Goal: Task Accomplishment & Management: Manage account settings

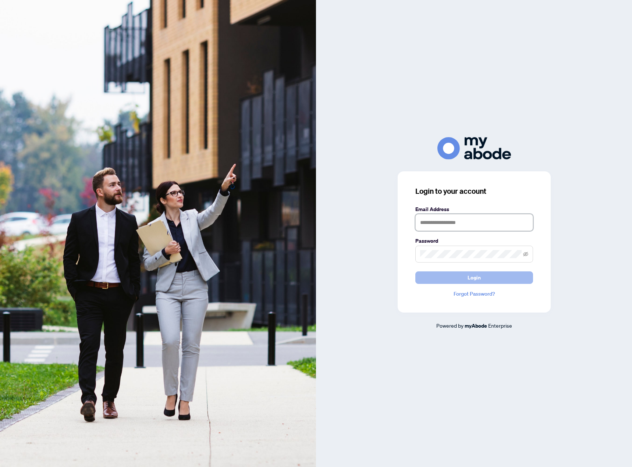
type input "**********"
click at [472, 276] on span "Login" at bounding box center [473, 278] width 13 height 12
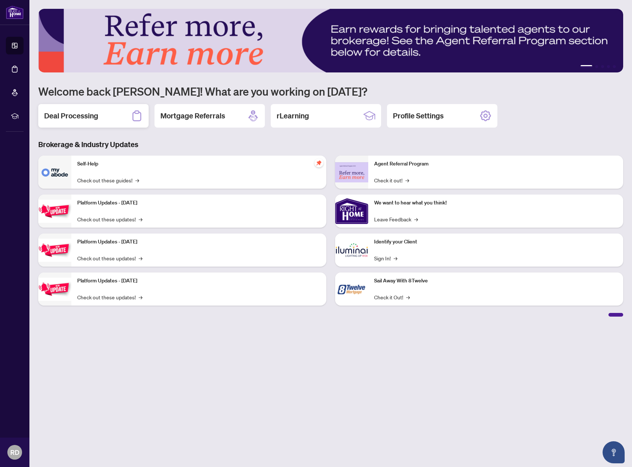
click at [91, 118] on h2 "Deal Processing" at bounding box center [71, 116] width 54 height 10
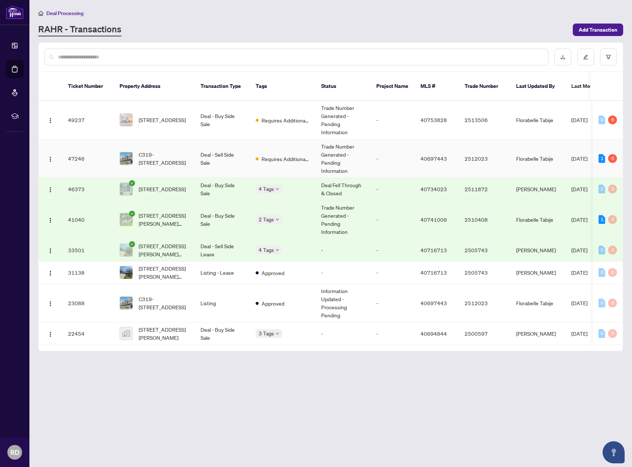
click at [197, 146] on td "Deal - Sell Side Sale" at bounding box center [222, 158] width 55 height 39
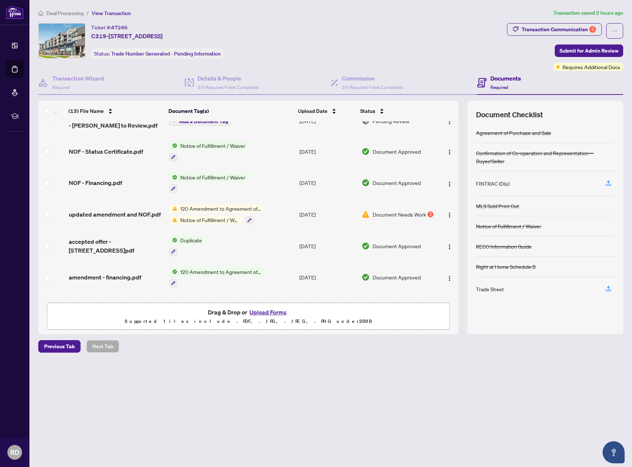
scroll to position [74, 0]
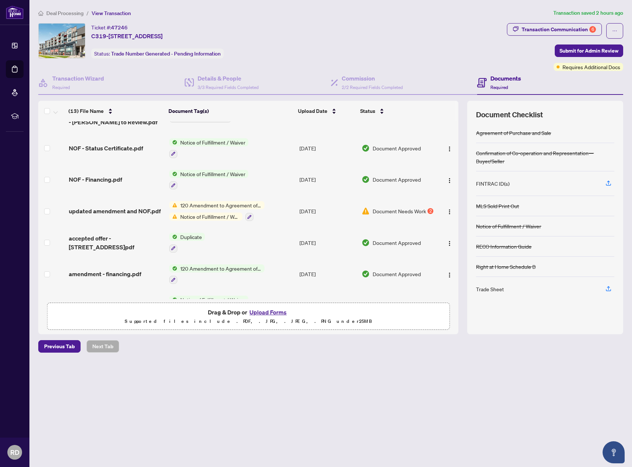
click at [206, 204] on span "120 Amendment to Agreement of Purchase and Sale" at bounding box center [220, 205] width 87 height 8
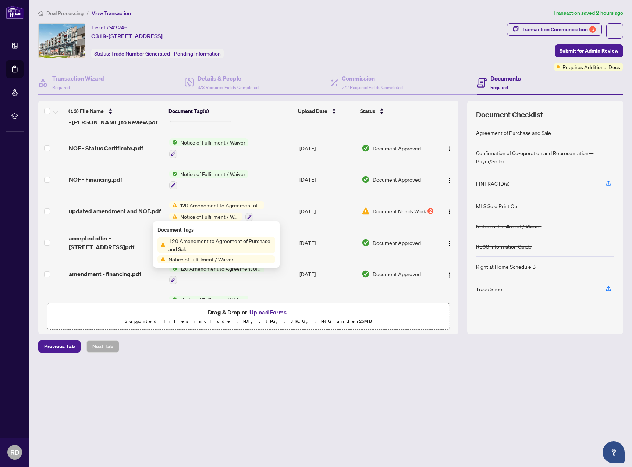
click at [192, 246] on span "120 Amendment to Agreement of Purchase and Sale" at bounding box center [221, 245] width 110 height 16
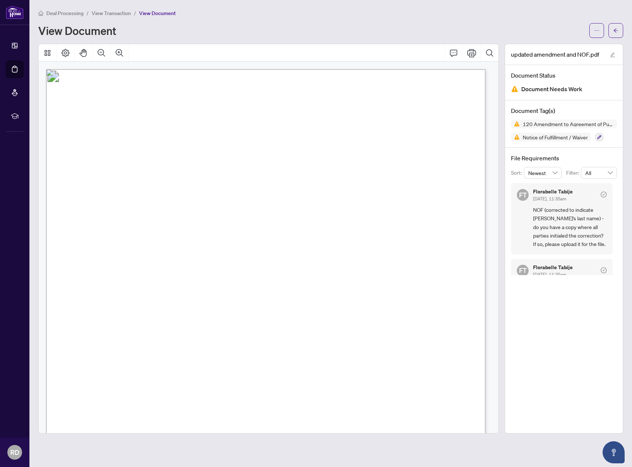
click at [122, 12] on span "View Transaction" at bounding box center [111, 13] width 39 height 7
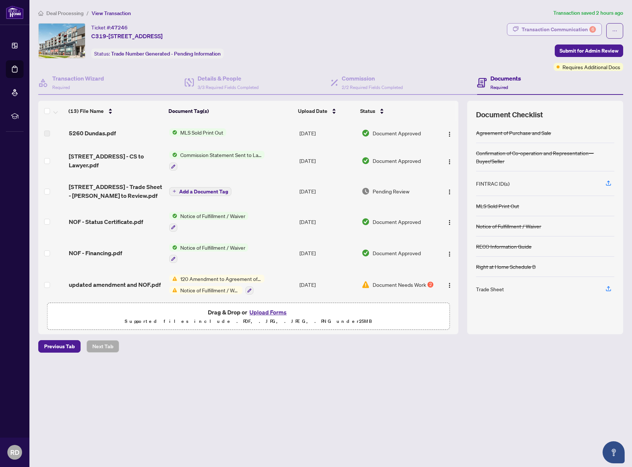
click at [553, 26] on div "Transaction Communication 6" at bounding box center [559, 30] width 74 height 12
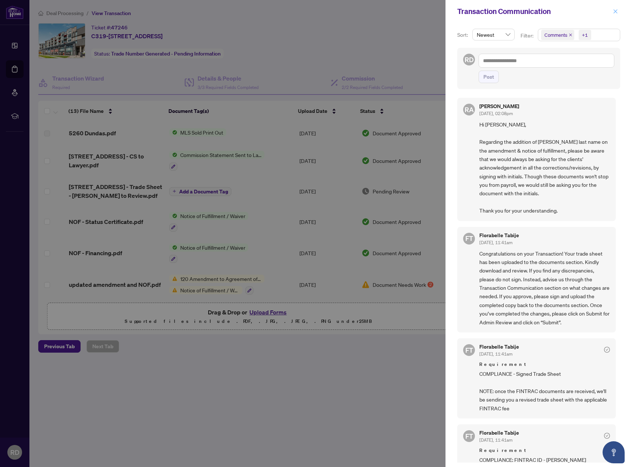
click at [616, 11] on icon "close" at bounding box center [615, 11] width 5 height 5
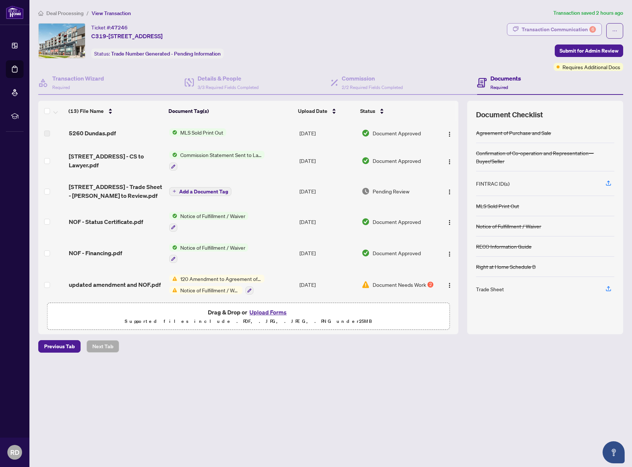
click at [567, 28] on div "Transaction Communication 6" at bounding box center [559, 30] width 74 height 12
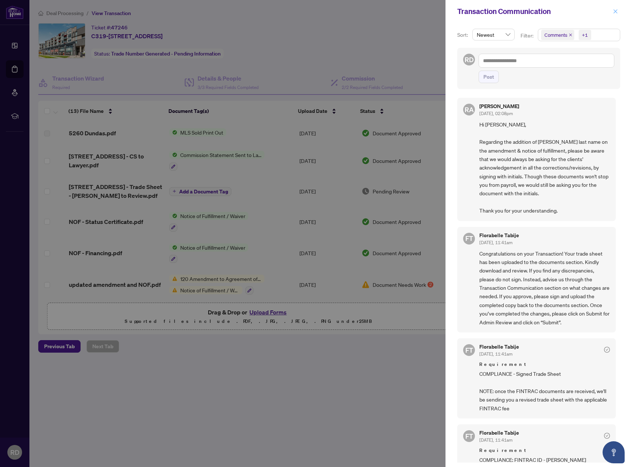
click at [615, 12] on icon "close" at bounding box center [615, 11] width 4 height 4
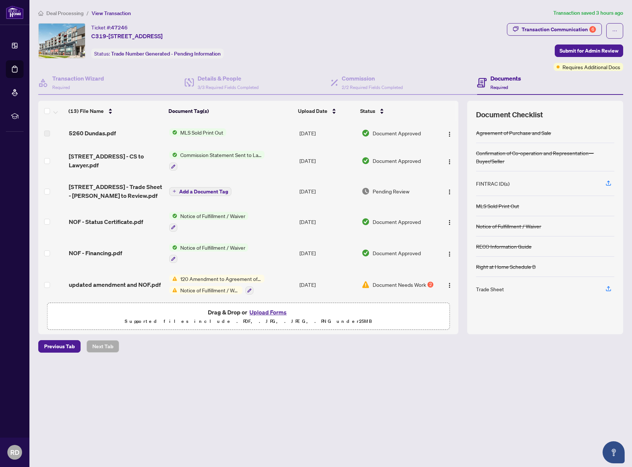
click at [68, 11] on span "Deal Processing" at bounding box center [64, 13] width 37 height 7
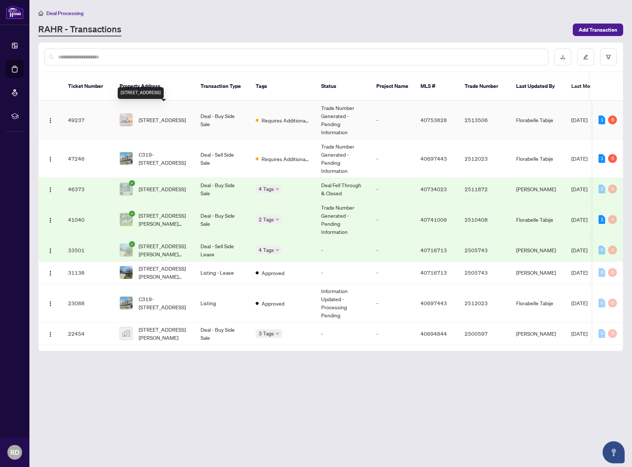
click at [176, 116] on span "[STREET_ADDRESS]" at bounding box center [162, 120] width 47 height 8
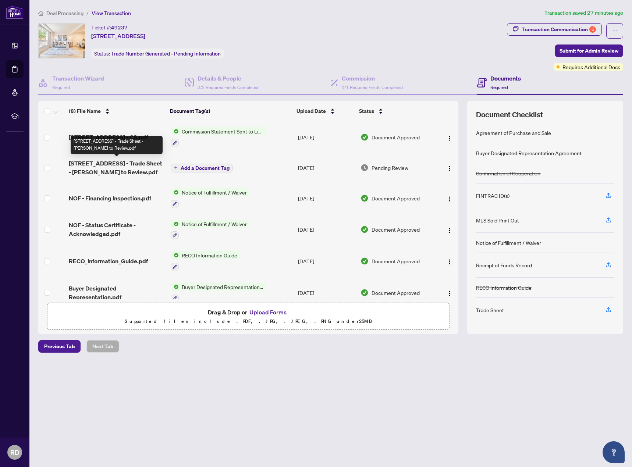
click at [111, 165] on span "[STREET_ADDRESS] - Trade Sheet - [PERSON_NAME] to Review.pdf" at bounding box center [117, 168] width 96 height 18
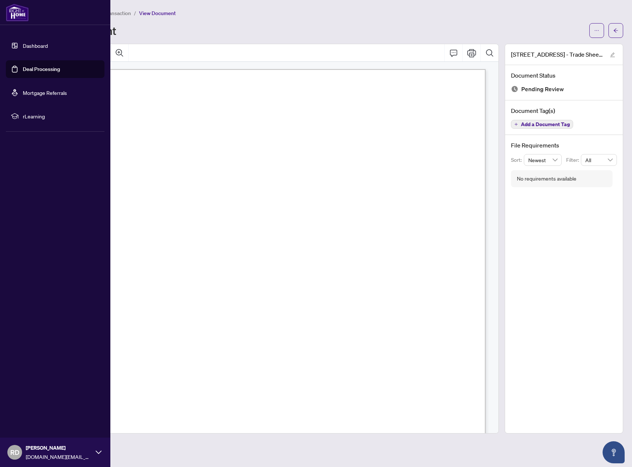
click at [39, 45] on link "Dashboard" at bounding box center [35, 45] width 25 height 7
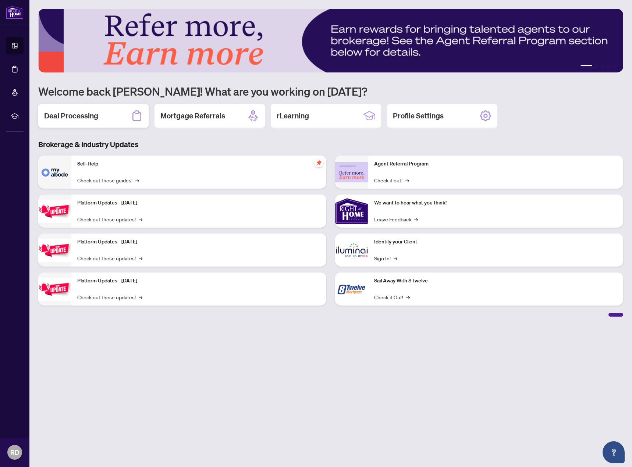
click at [92, 115] on h2 "Deal Processing" at bounding box center [71, 116] width 54 height 10
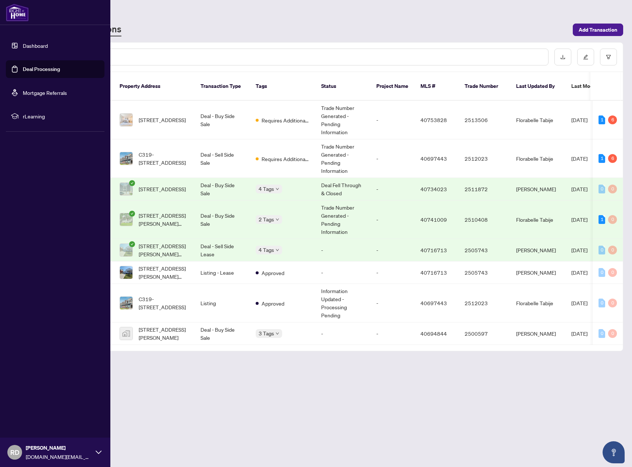
click at [38, 43] on link "Dashboard" at bounding box center [35, 45] width 25 height 7
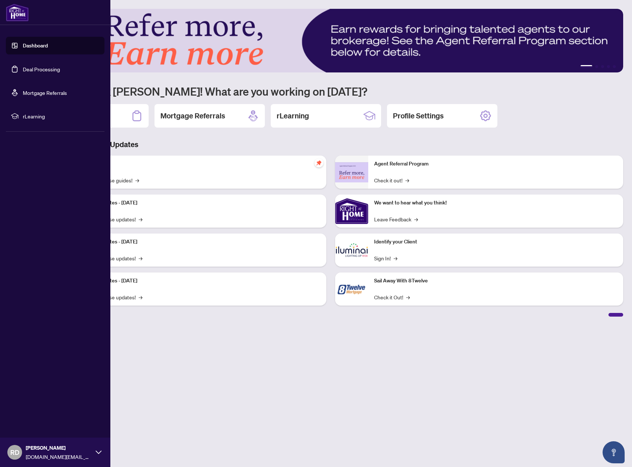
click at [14, 456] on span "RD" at bounding box center [14, 452] width 9 height 10
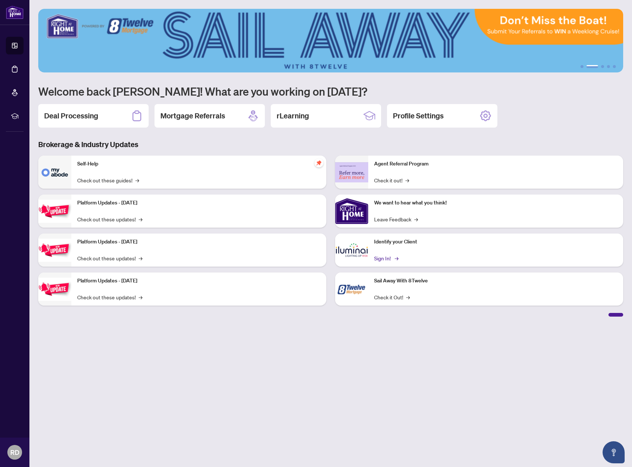
click at [384, 259] on link "Sign In! →" at bounding box center [385, 258] width 23 height 8
